Goal: Check status: Check status

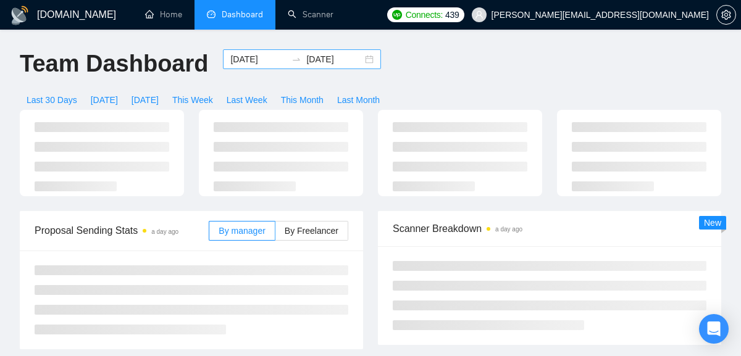
click at [271, 59] on input "[DATE]" at bounding box center [258, 60] width 56 height 14
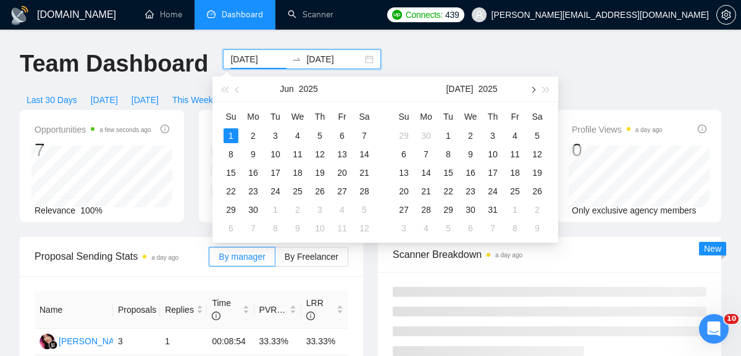
click at [537, 91] on button "button" at bounding box center [533, 89] width 14 height 25
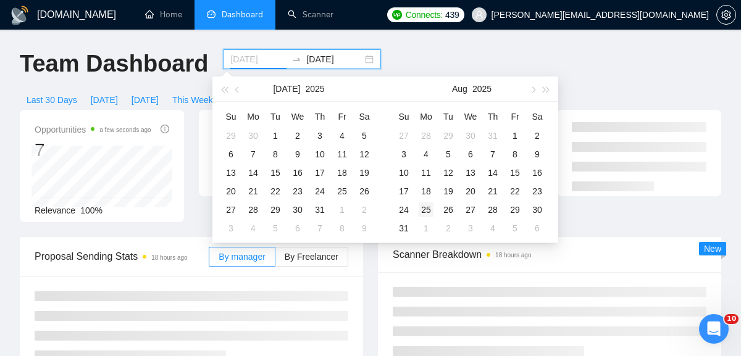
type input "[DATE]"
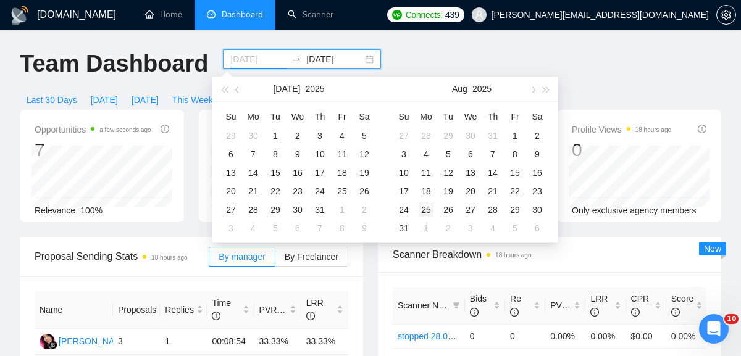
click at [426, 204] on div "25" at bounding box center [426, 210] width 15 height 15
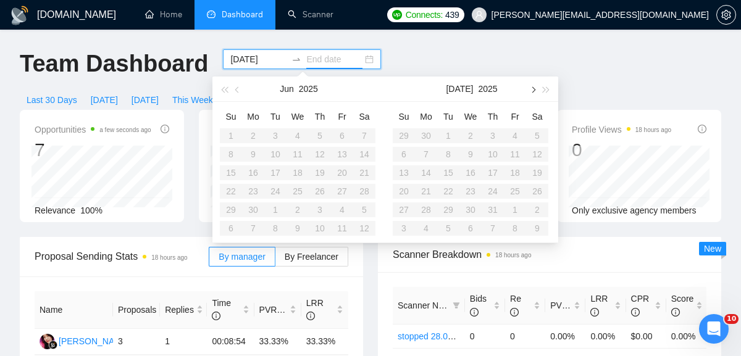
click at [531, 89] on span "button" at bounding box center [532, 89] width 6 height 6
type input "[DATE]"
click at [430, 229] on div "1" at bounding box center [426, 228] width 15 height 15
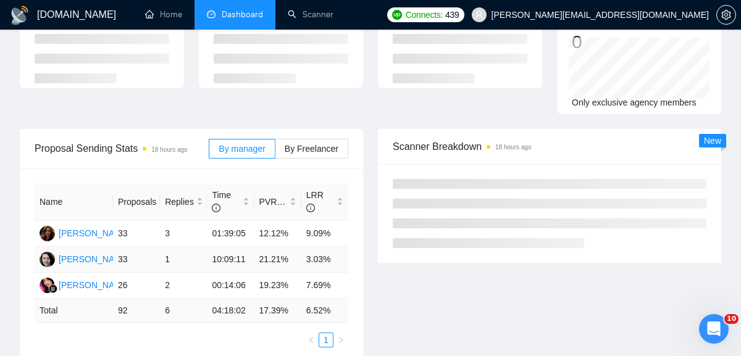
scroll to position [133, 0]
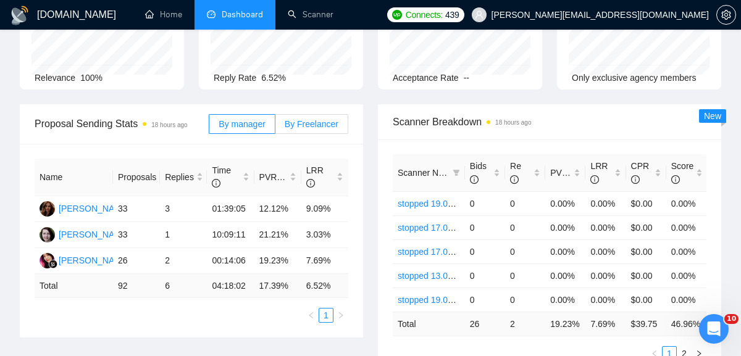
click at [319, 125] on span "By Freelancer" at bounding box center [312, 124] width 54 height 10
click at [276, 127] on input "By Freelancer" at bounding box center [276, 127] width 0 height 0
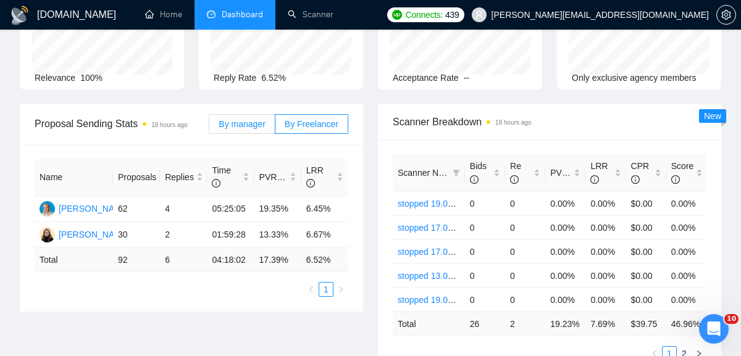
click at [240, 125] on span "By manager" at bounding box center [242, 124] width 46 height 10
click at [209, 127] on input "By manager" at bounding box center [209, 127] width 0 height 0
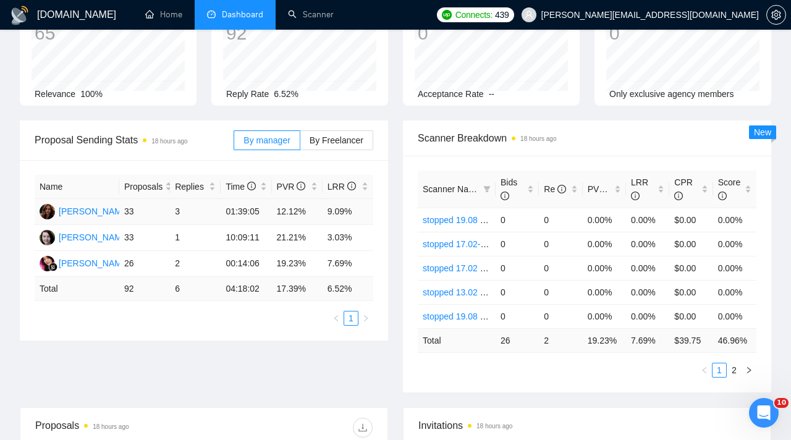
scroll to position [100, 0]
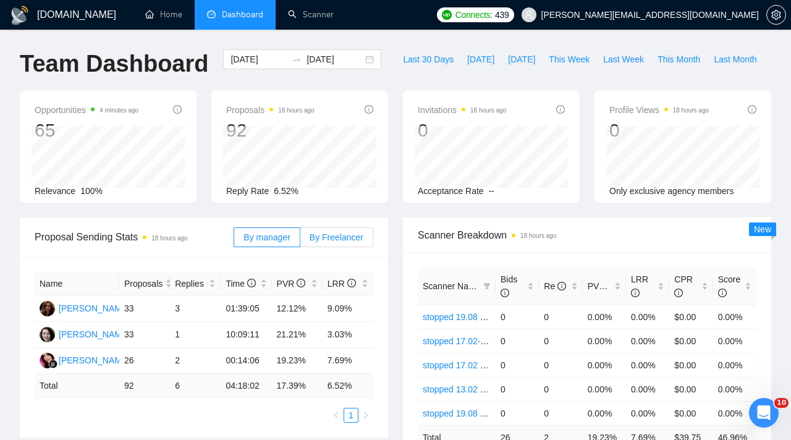
click at [355, 245] on label "By Freelancer" at bounding box center [336, 237] width 73 height 20
click at [300, 240] on input "By Freelancer" at bounding box center [300, 240] width 0 height 0
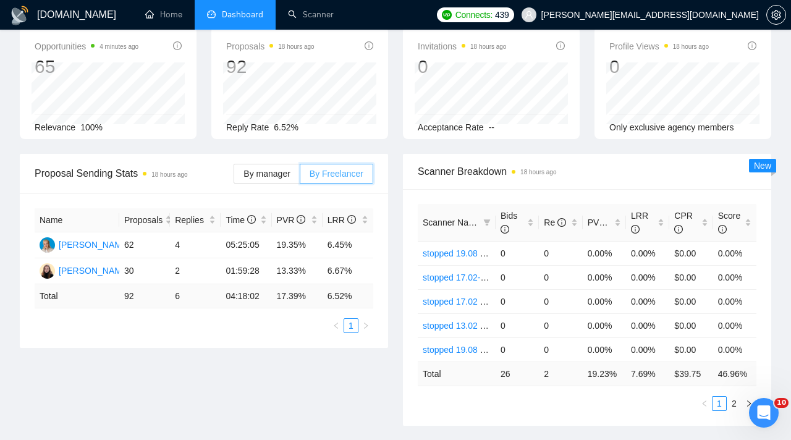
scroll to position [70, 0]
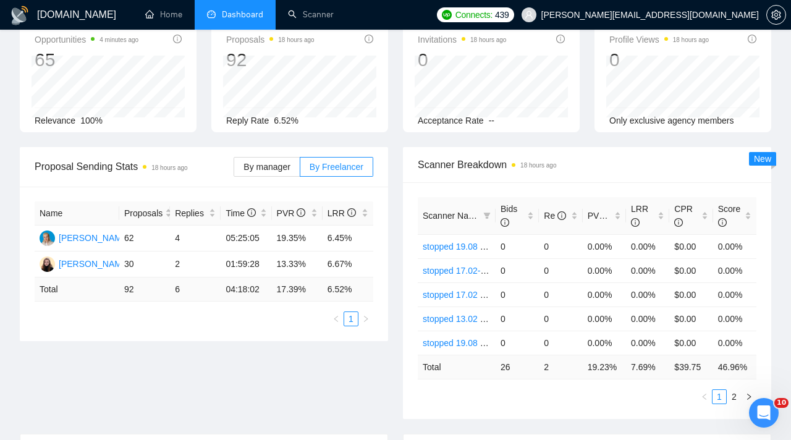
click at [397, 264] on div "Scanner Breakdown 18 hours ago Scanner Name Bids Re PVR LRR CPR Score stopped 1…" at bounding box center [586, 283] width 383 height 272
